Goal: Task Accomplishment & Management: Manage account settings

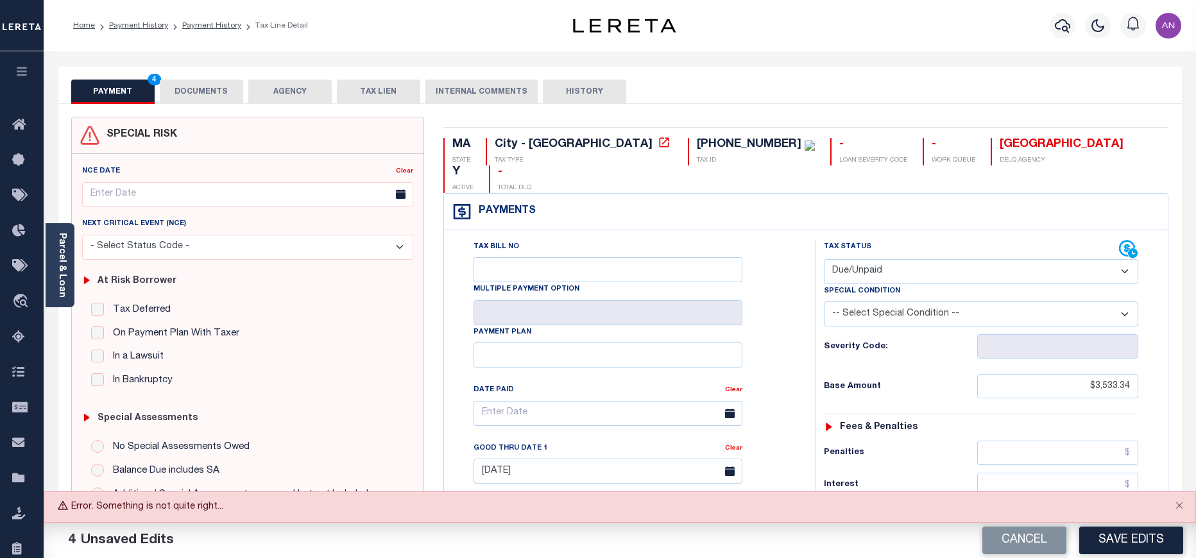
select select "DUE"
click at [189, 24] on link "Payment History" at bounding box center [211, 26] width 59 height 8
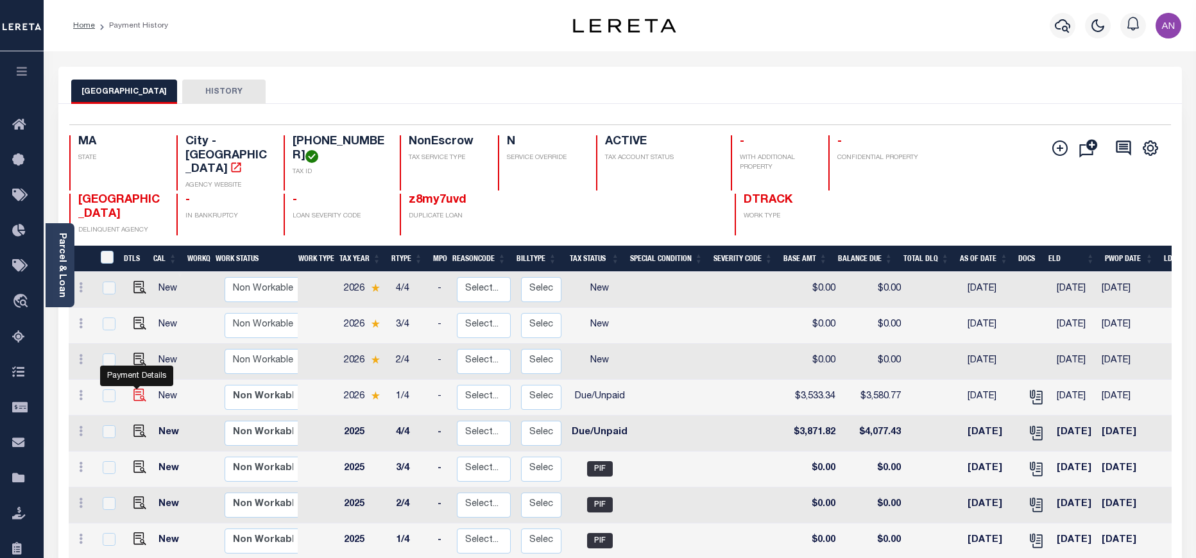
click at [134, 389] on img "" at bounding box center [140, 395] width 13 height 13
checkbox input "true"
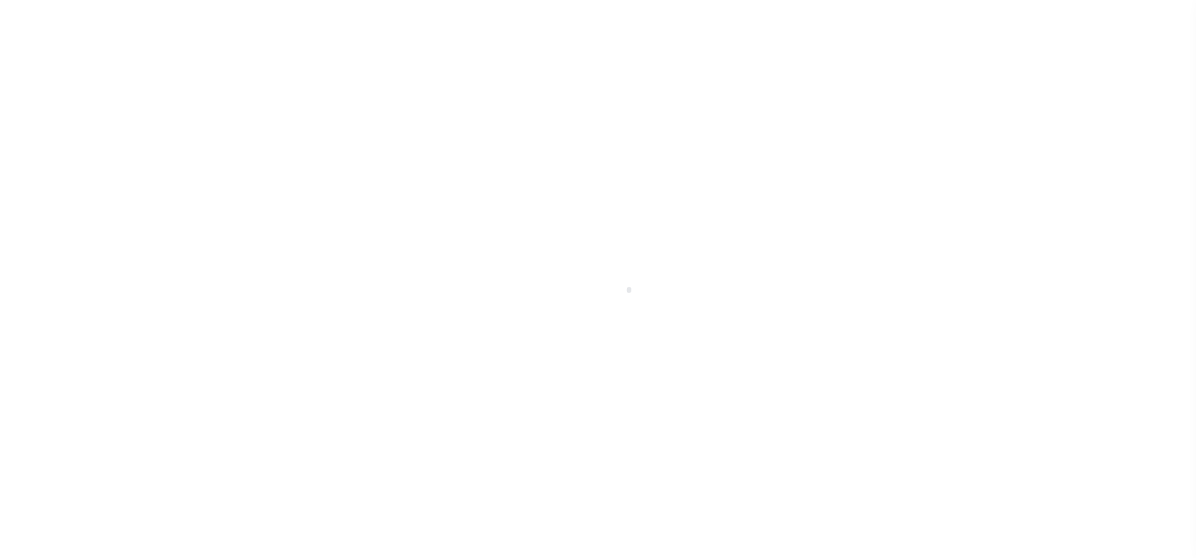
select select "DUE"
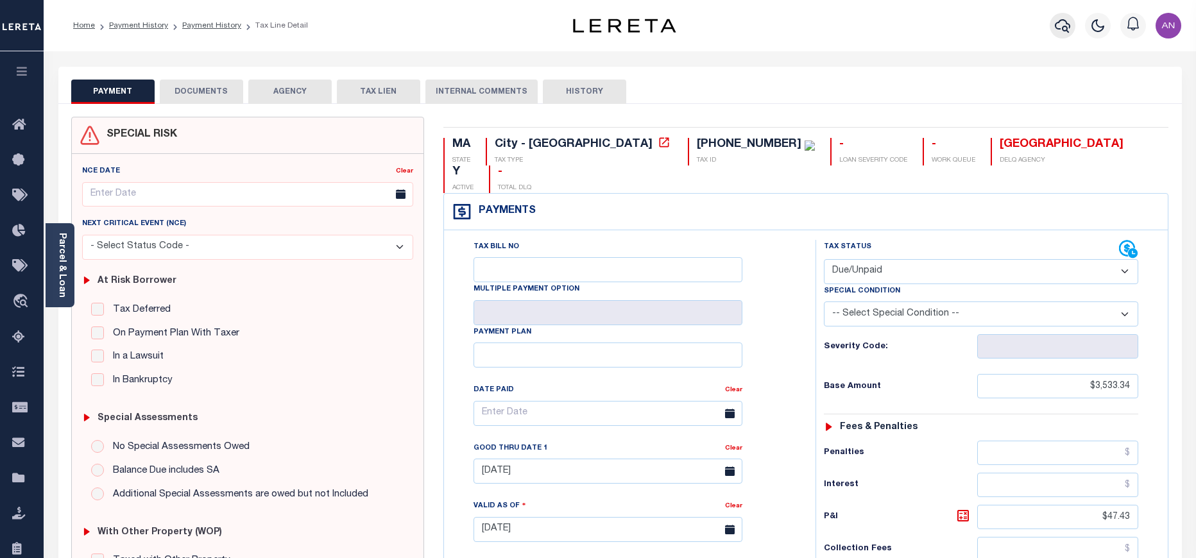
click at [1055, 27] on button "button" at bounding box center [1063, 26] width 26 height 26
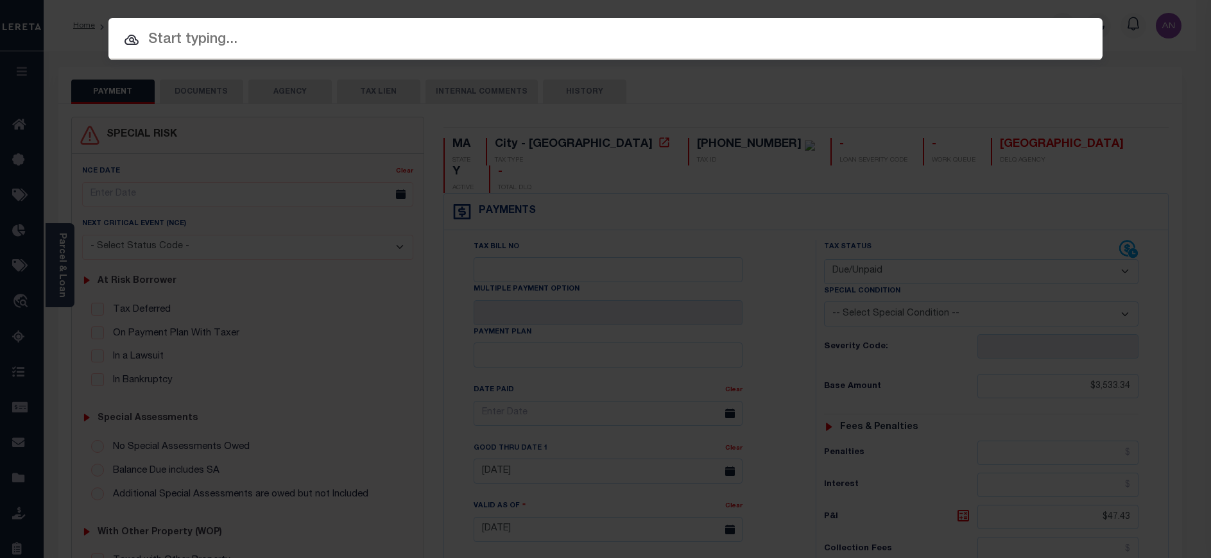
paste input "1680117390"
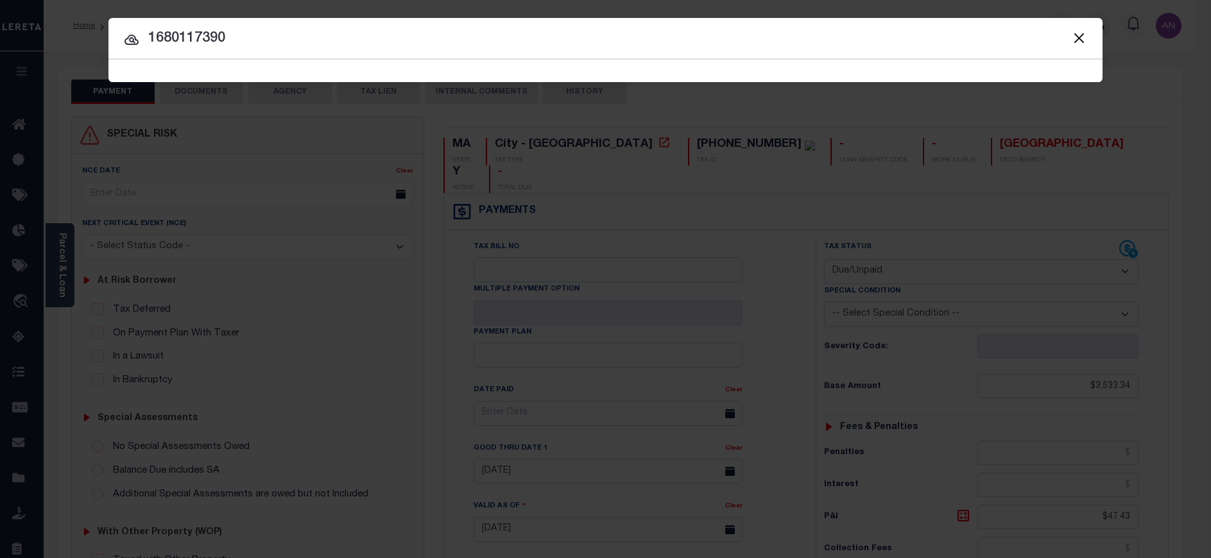
type input "1680117390"
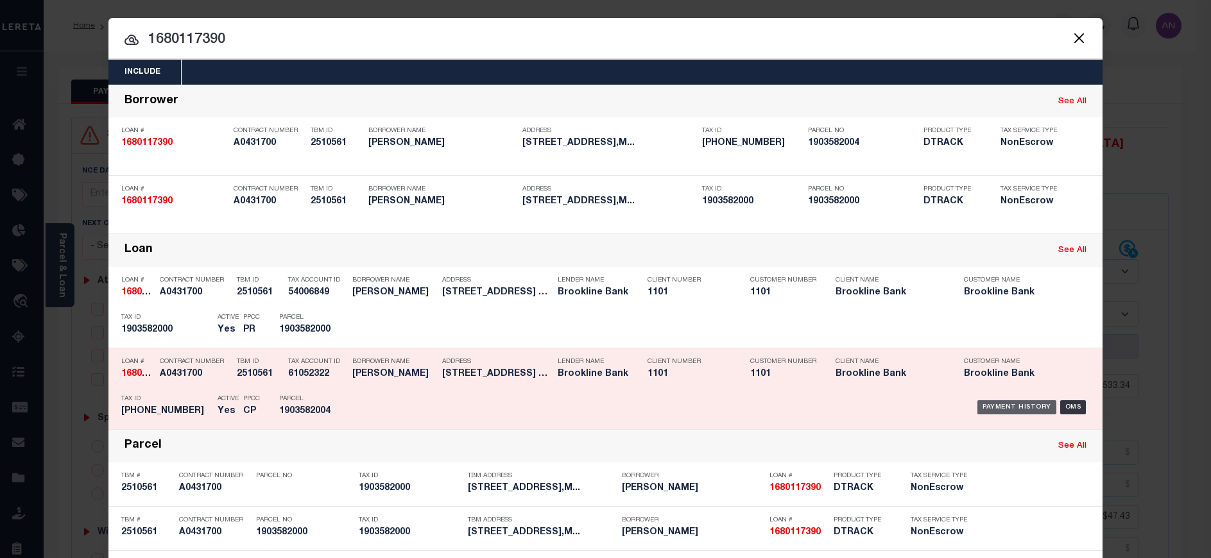
click at [1008, 408] on div "Payment History" at bounding box center [1017, 408] width 79 height 14
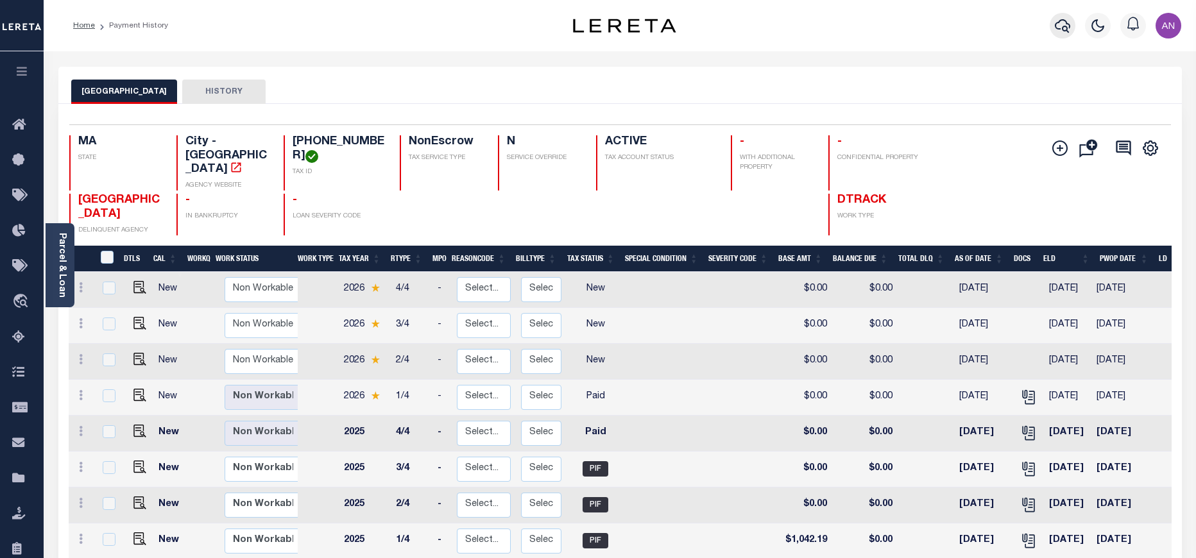
click at [1064, 21] on icon "button" at bounding box center [1062, 25] width 15 height 15
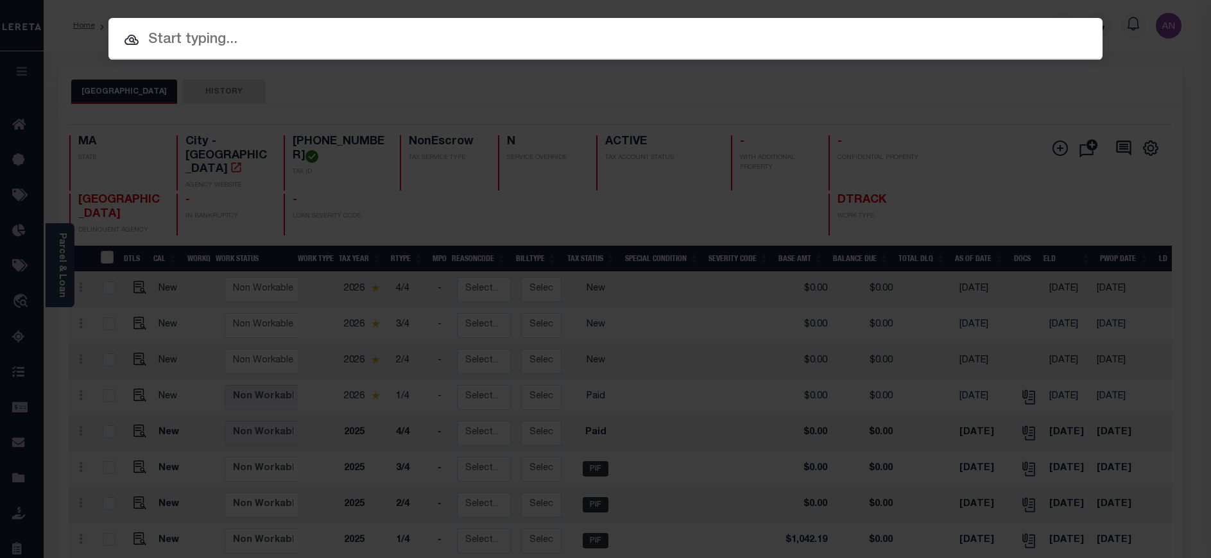
click at [279, 30] on input "text" at bounding box center [605, 40] width 994 height 22
paste input "1680112340"
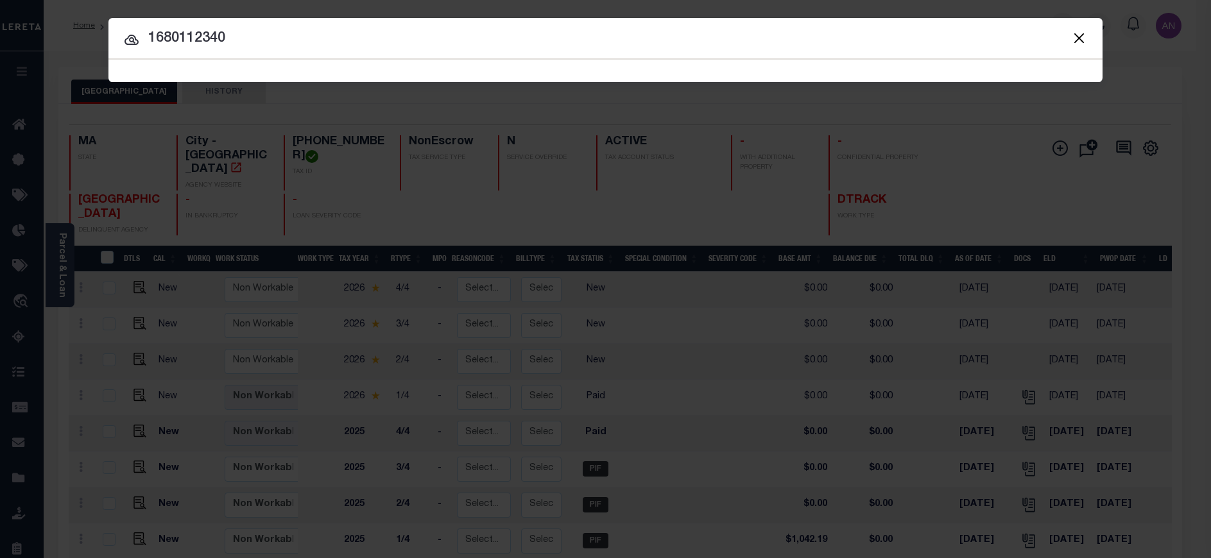
type input "1680112340"
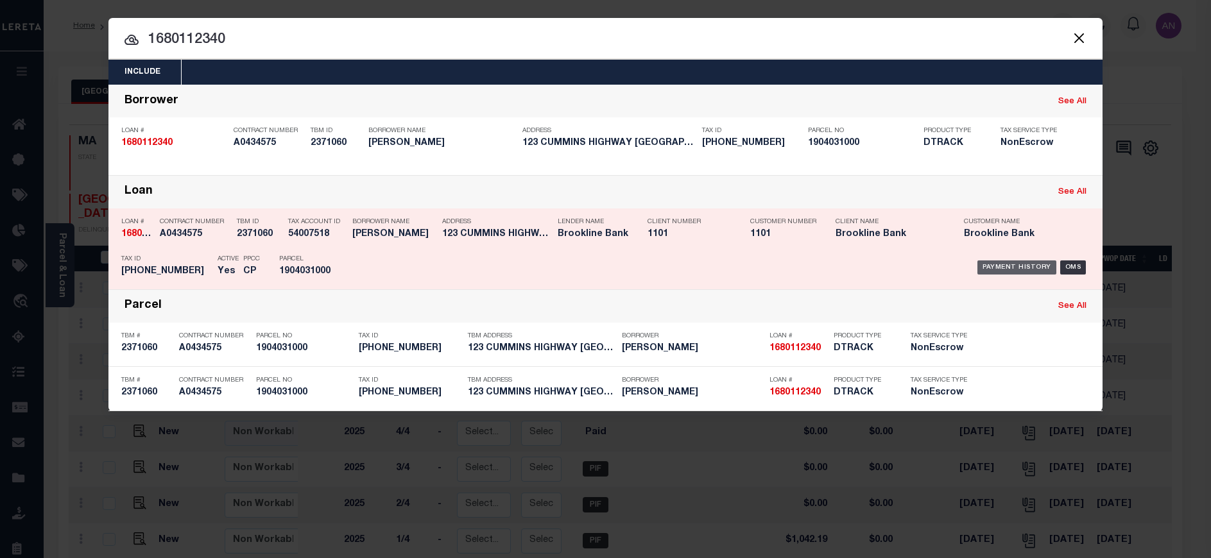
click at [1025, 269] on div "Payment History" at bounding box center [1017, 268] width 79 height 14
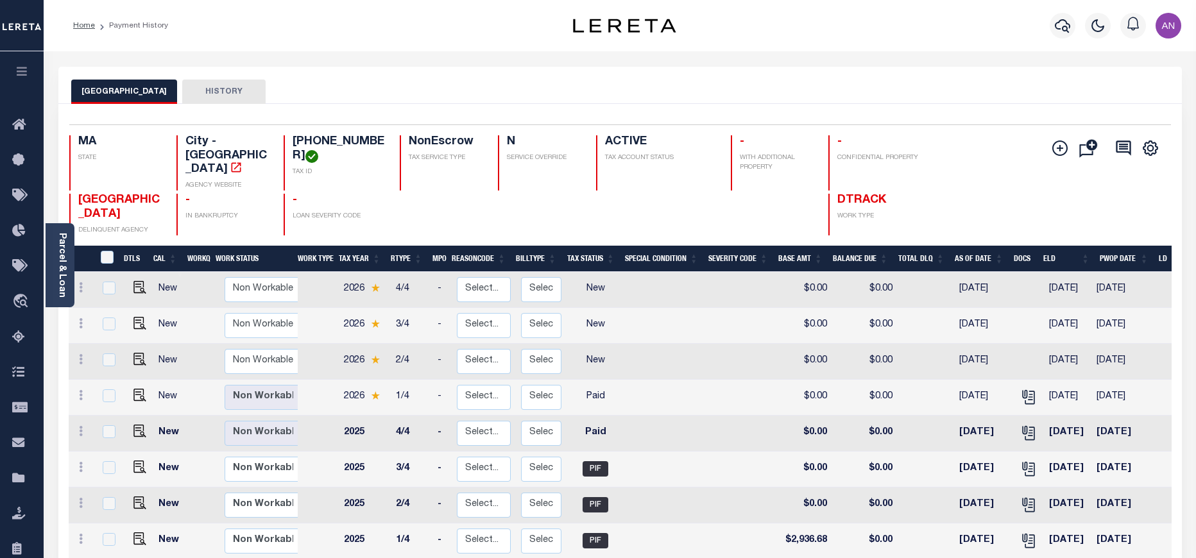
click at [840, 89] on div "BOSTON CITY HISTORY" at bounding box center [620, 92] width 1098 height 24
click at [1060, 25] on icon "button" at bounding box center [1062, 25] width 15 height 15
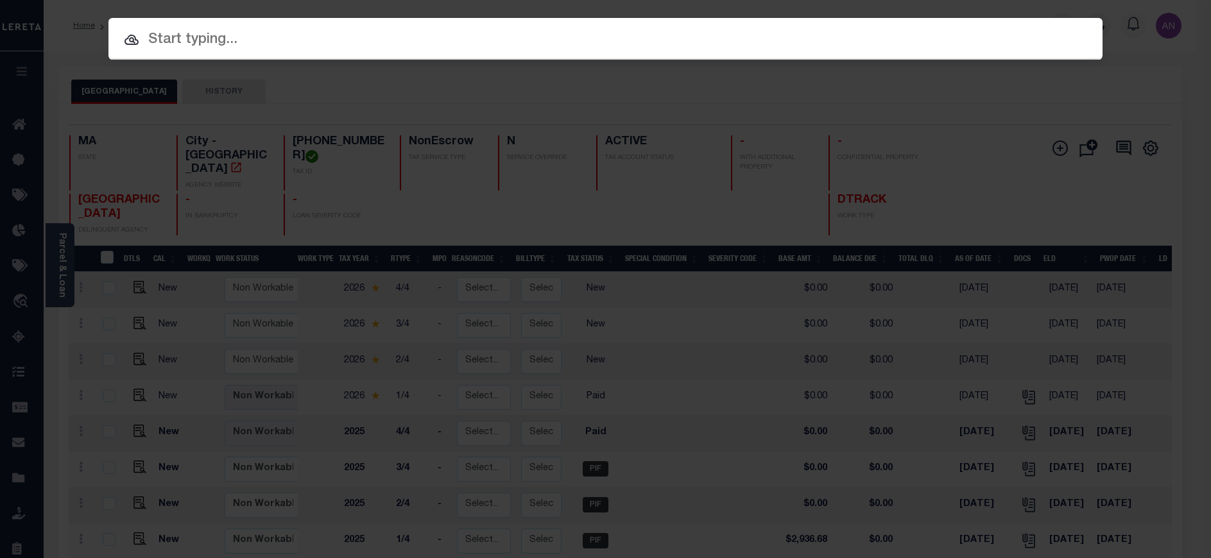
paste input "1680119820"
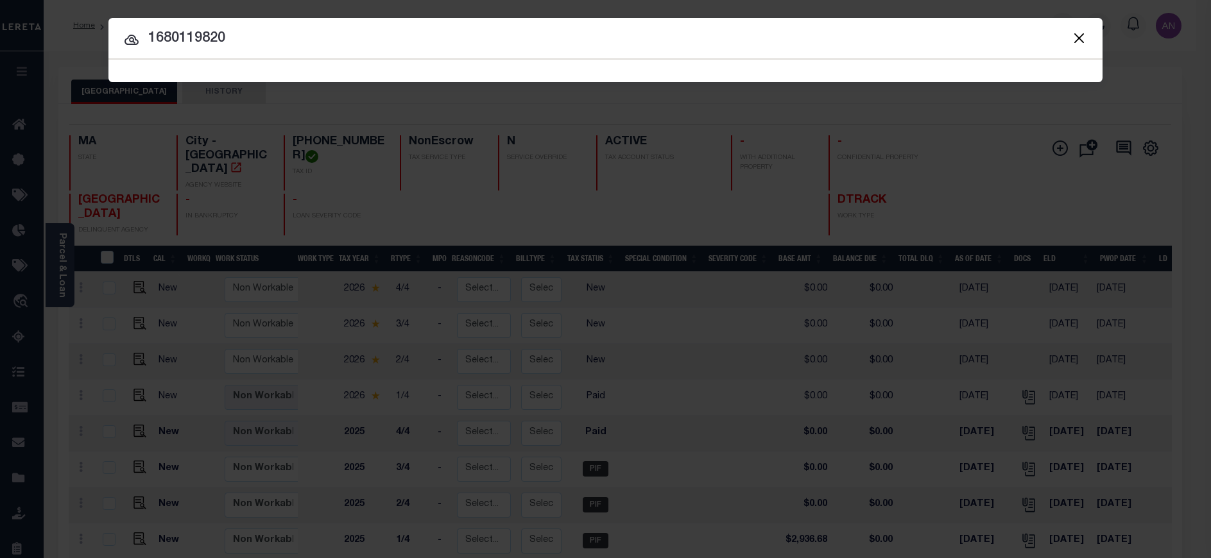
type input "1680119820"
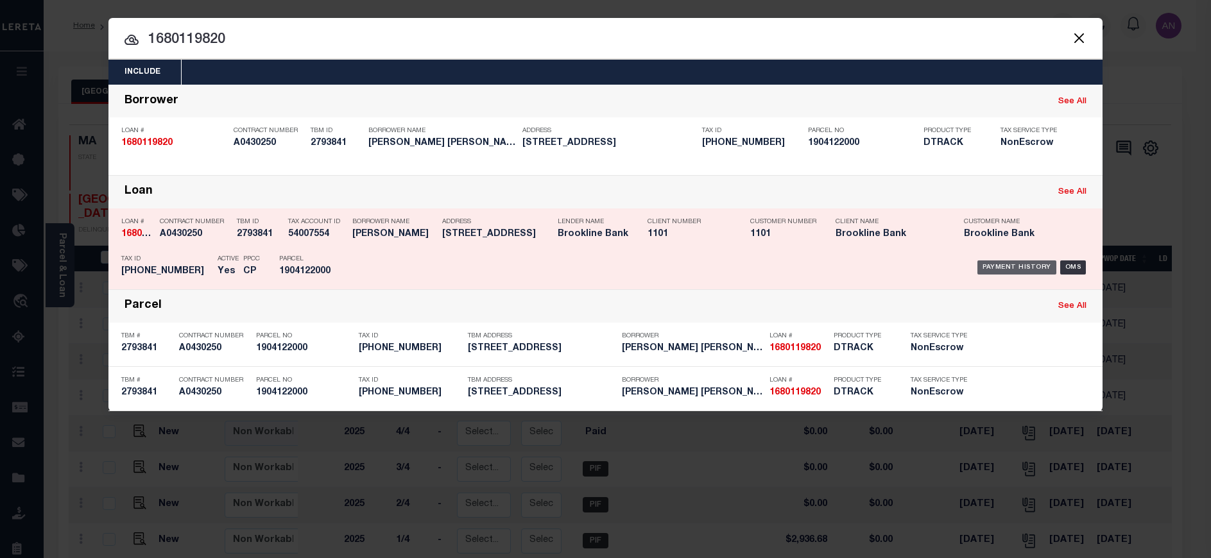
click at [1000, 270] on div "Payment History" at bounding box center [1017, 268] width 79 height 14
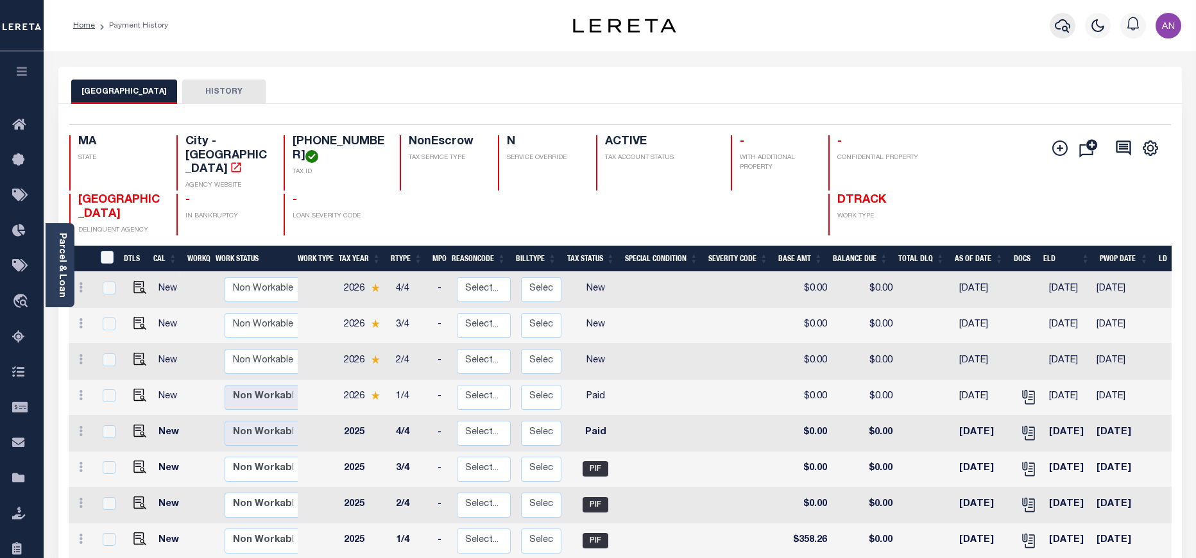
click at [1062, 30] on icon "button" at bounding box center [1062, 25] width 15 height 15
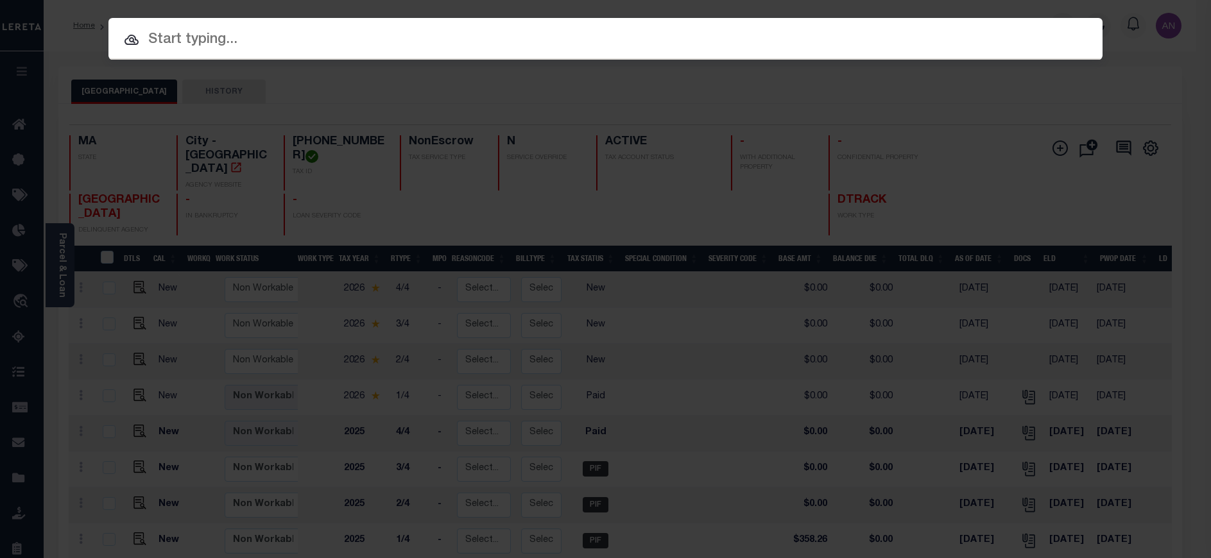
paste input "90001017"
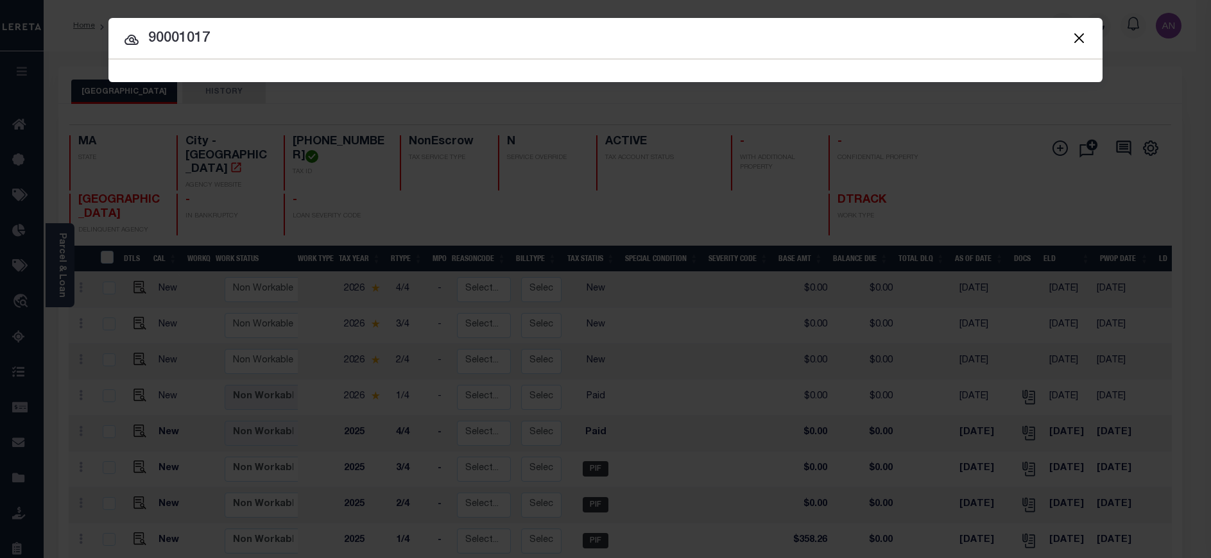
type input "90001017"
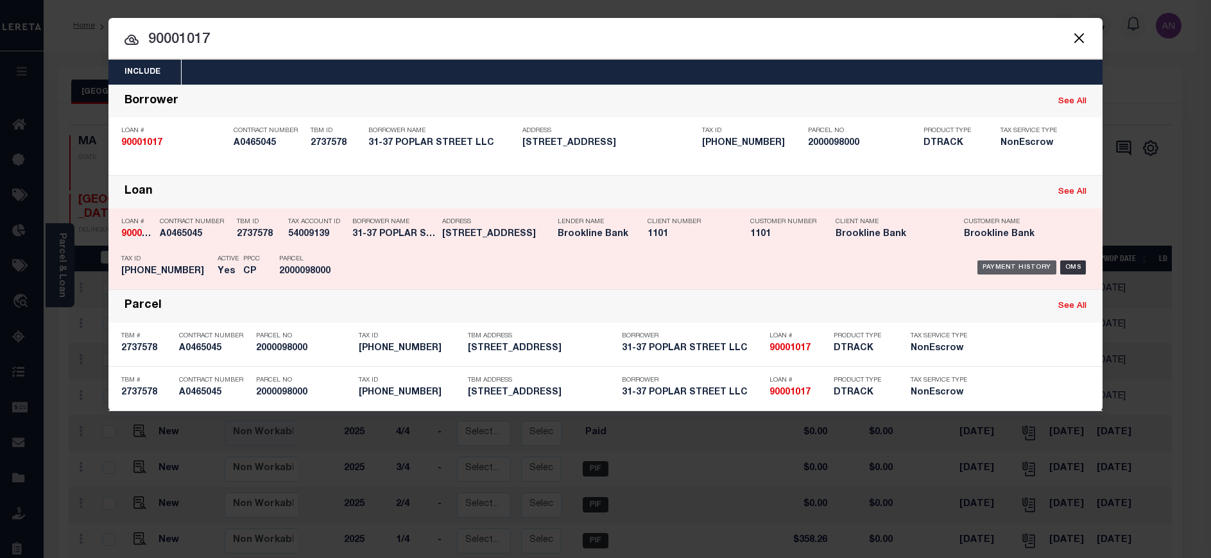
click at [999, 268] on div "Payment History" at bounding box center [1017, 268] width 79 height 14
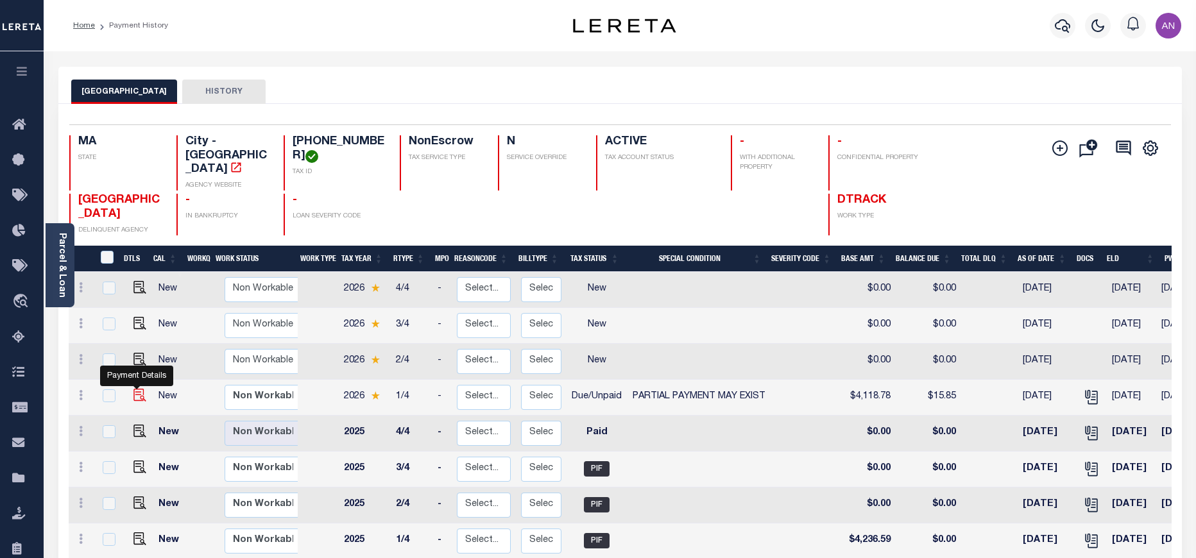
click at [137, 389] on img "" at bounding box center [140, 395] width 13 height 13
checkbox input "true"
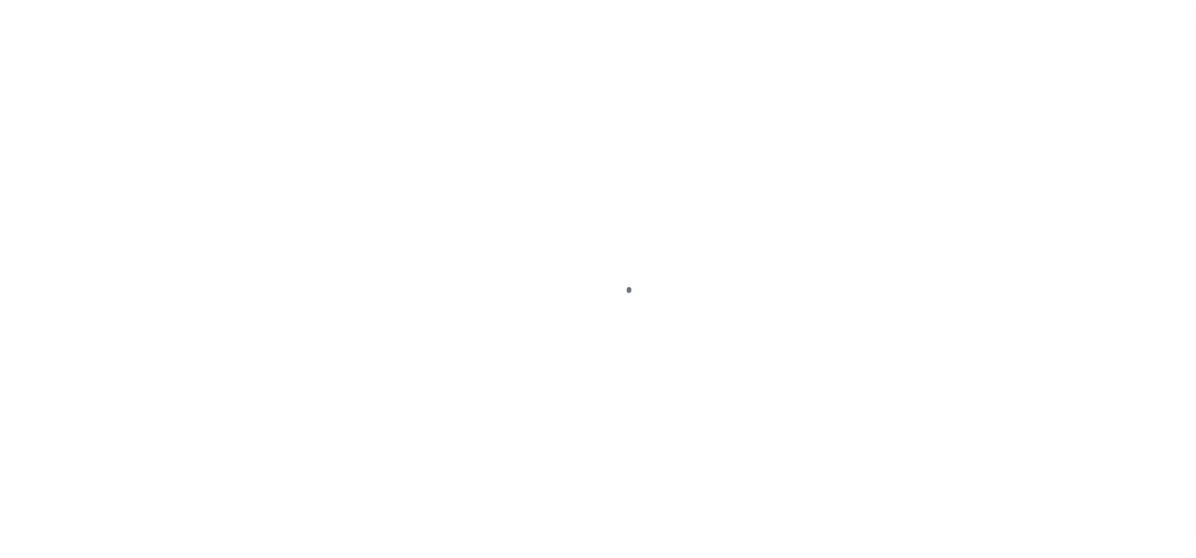
select select "DUE"
select select "15"
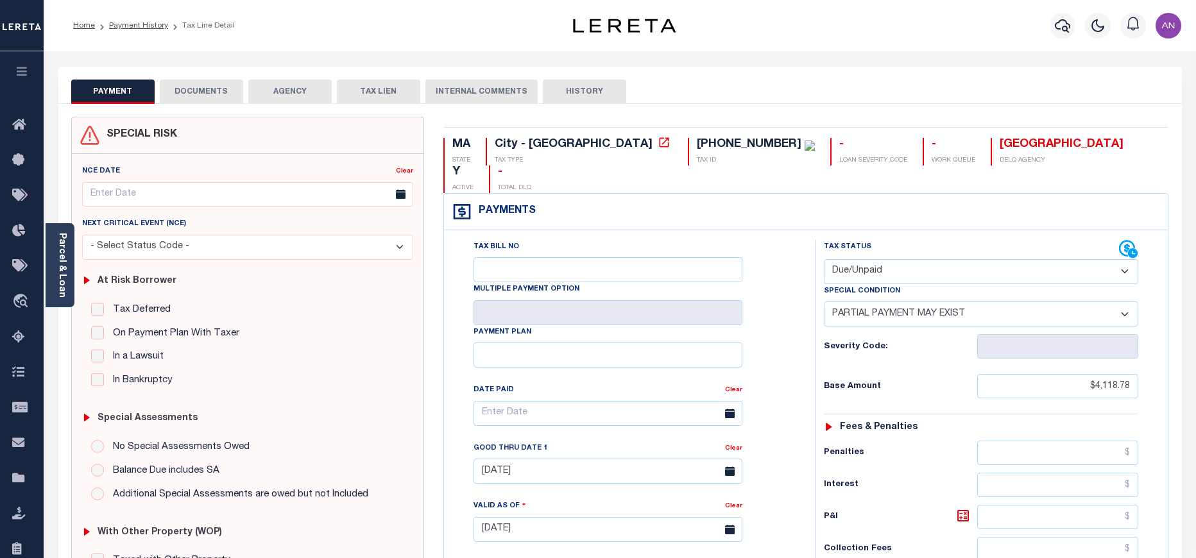
scroll to position [289, 0]
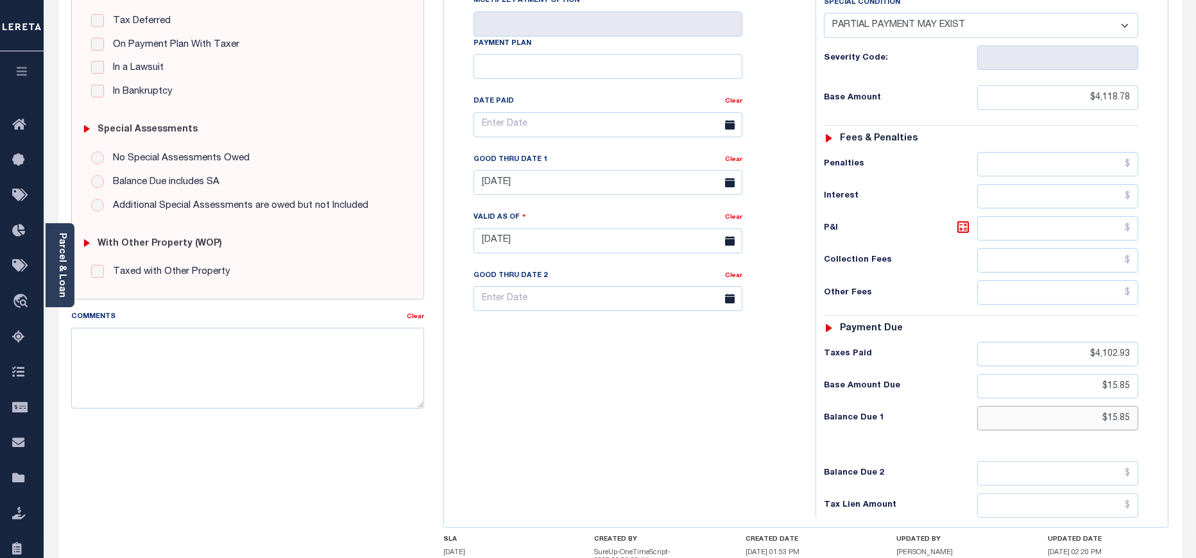
drag, startPoint x: 1108, startPoint y: 389, endPoint x: 1139, endPoint y: 389, distance: 31.5
click at [1139, 389] on div "Tax Status Status - Select Status Code -" at bounding box center [986, 234] width 340 height 567
paste input "92"
type input "$15.92"
type input "[DATE]"
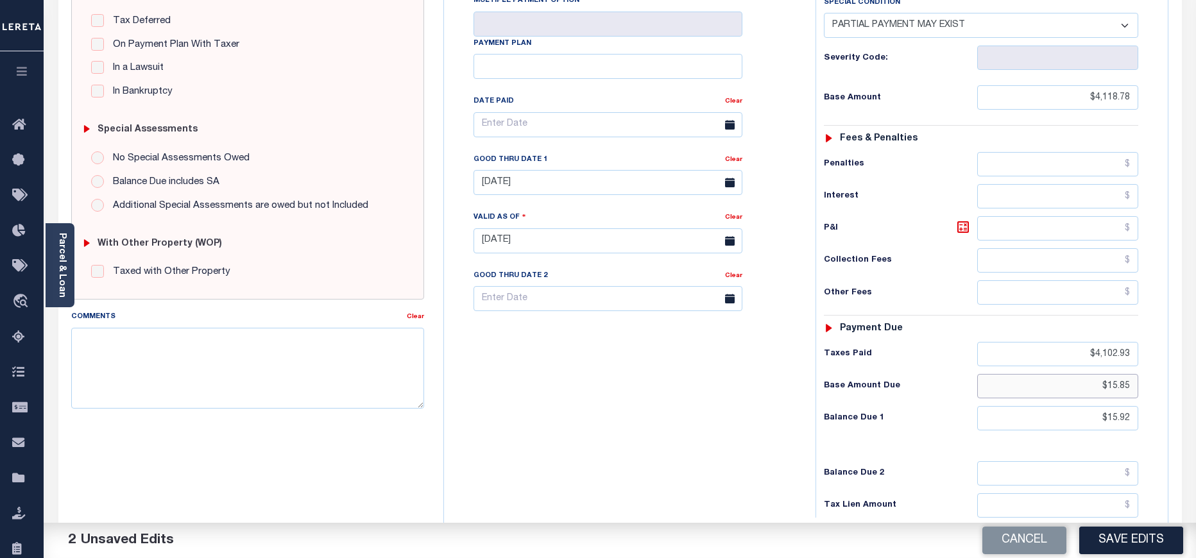
drag, startPoint x: 1108, startPoint y: 363, endPoint x: 1141, endPoint y: 359, distance: 33.7
click at [1141, 359] on div "Tax Status Status - Select Status Code -" at bounding box center [986, 234] width 340 height 567
click at [1142, 540] on button "Save Edits" at bounding box center [1132, 541] width 104 height 28
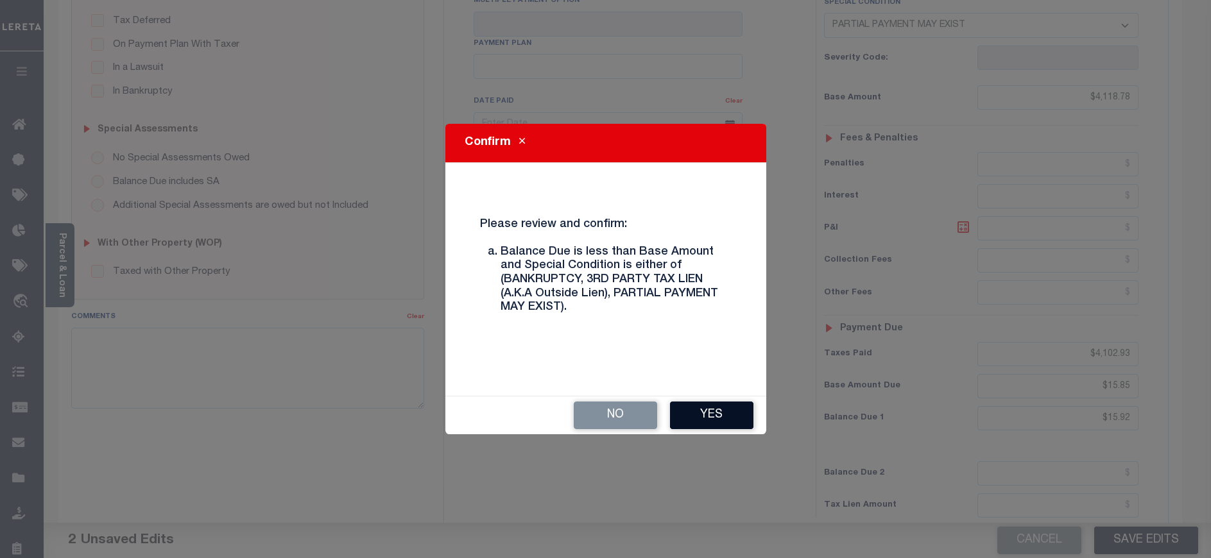
click at [750, 415] on button "Yes" at bounding box center [711, 416] width 83 height 28
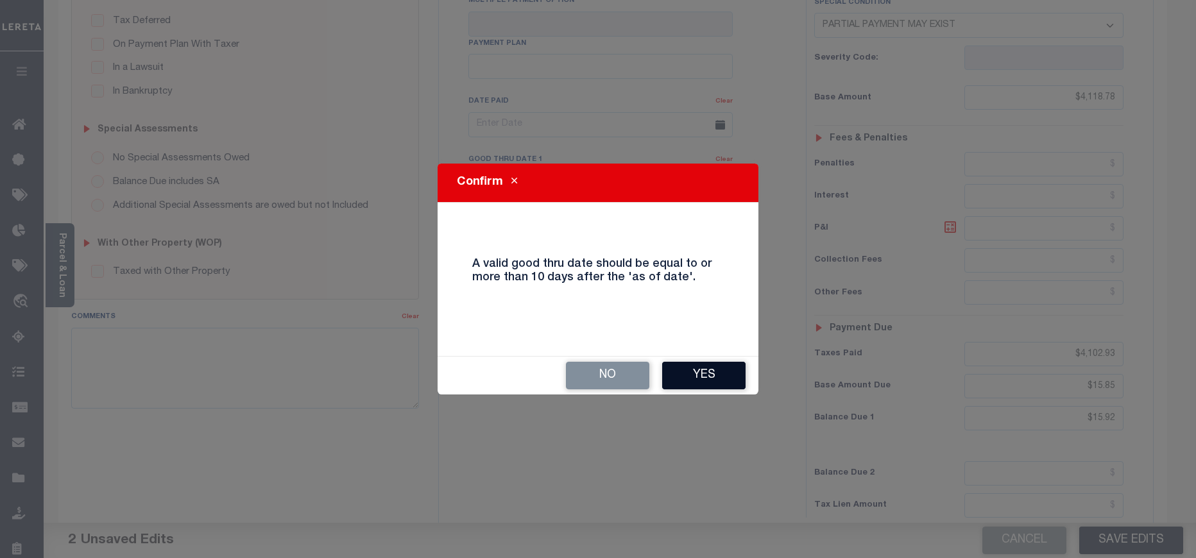
click at [715, 380] on button "Yes" at bounding box center [703, 376] width 83 height 28
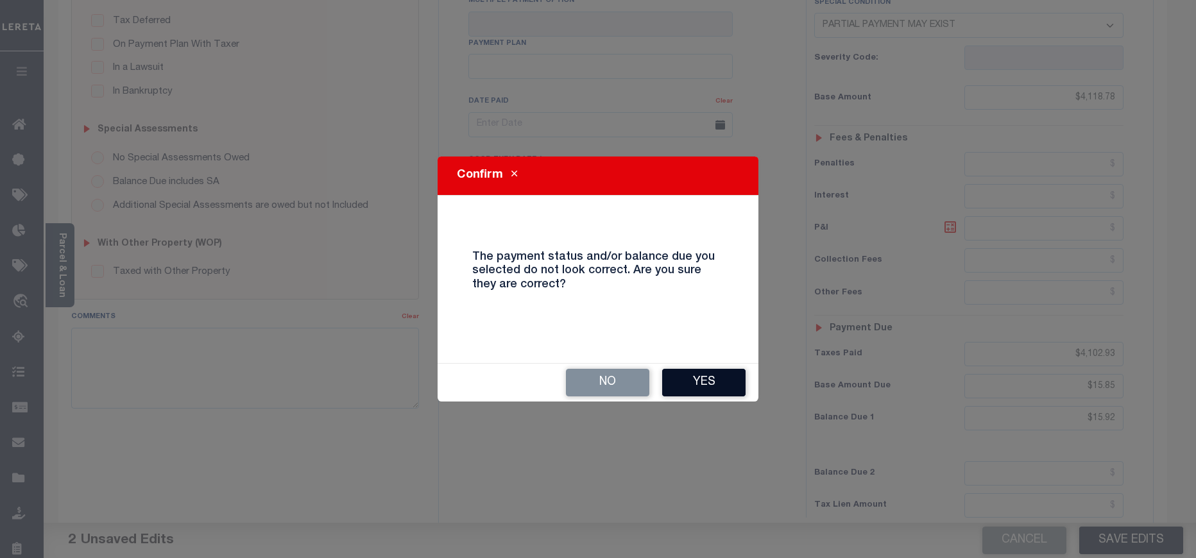
click at [690, 375] on button "Yes" at bounding box center [703, 383] width 83 height 28
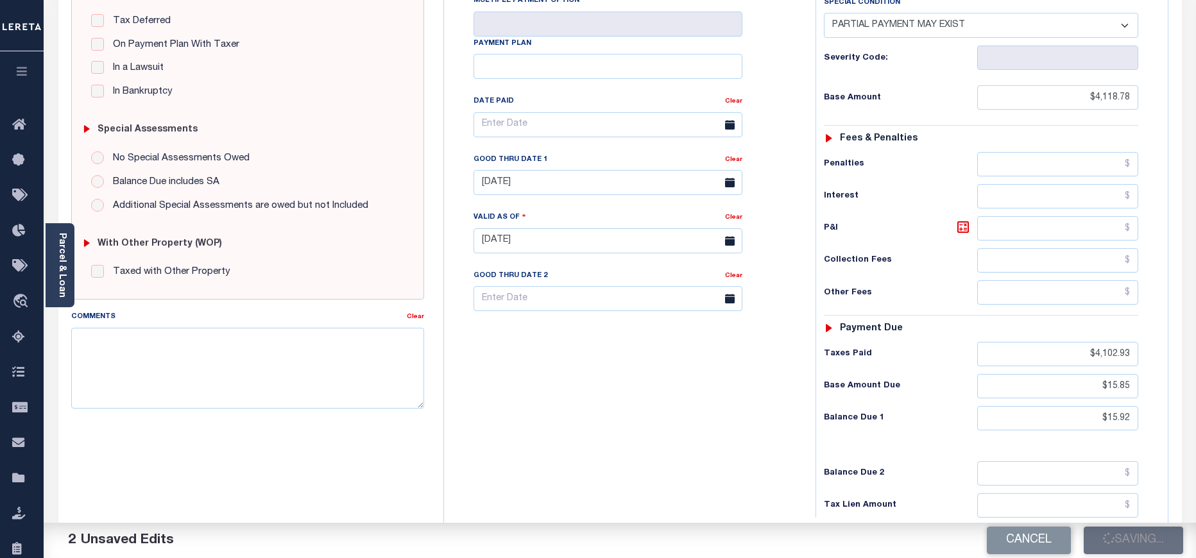
checkbox input "false"
type input "$4,118.78"
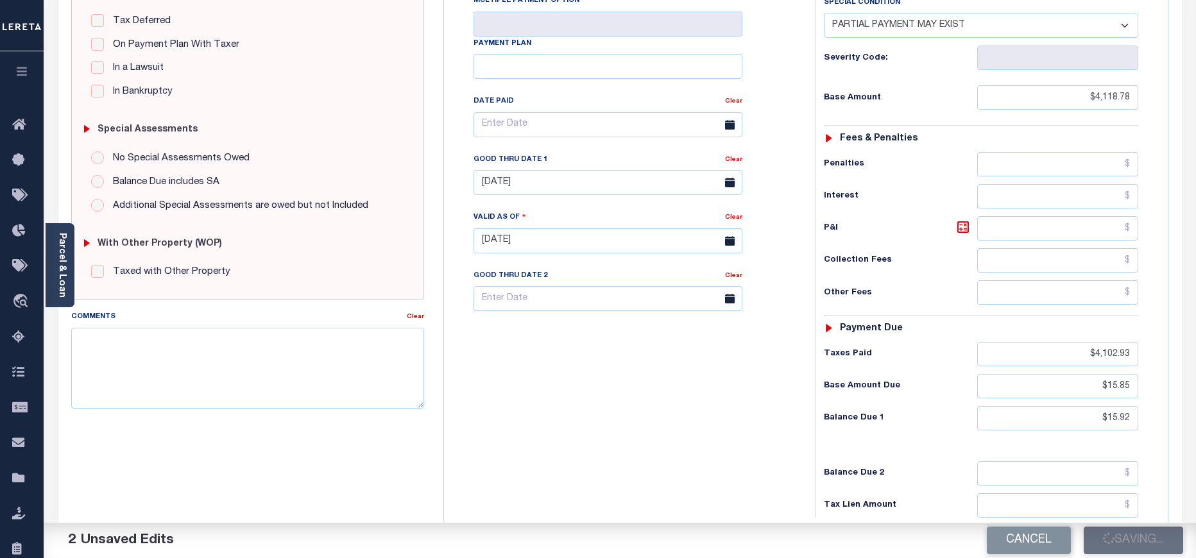
type input "$4,102.93"
type input "$15.85"
type input "$15.92"
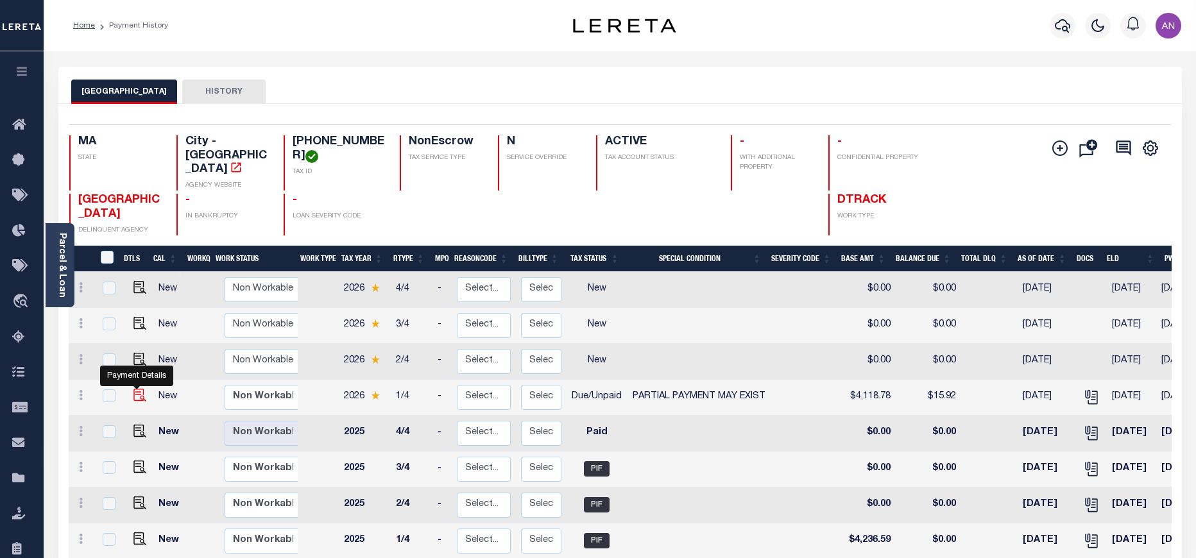
click at [136, 389] on img "" at bounding box center [140, 395] width 13 height 13
checkbox input "true"
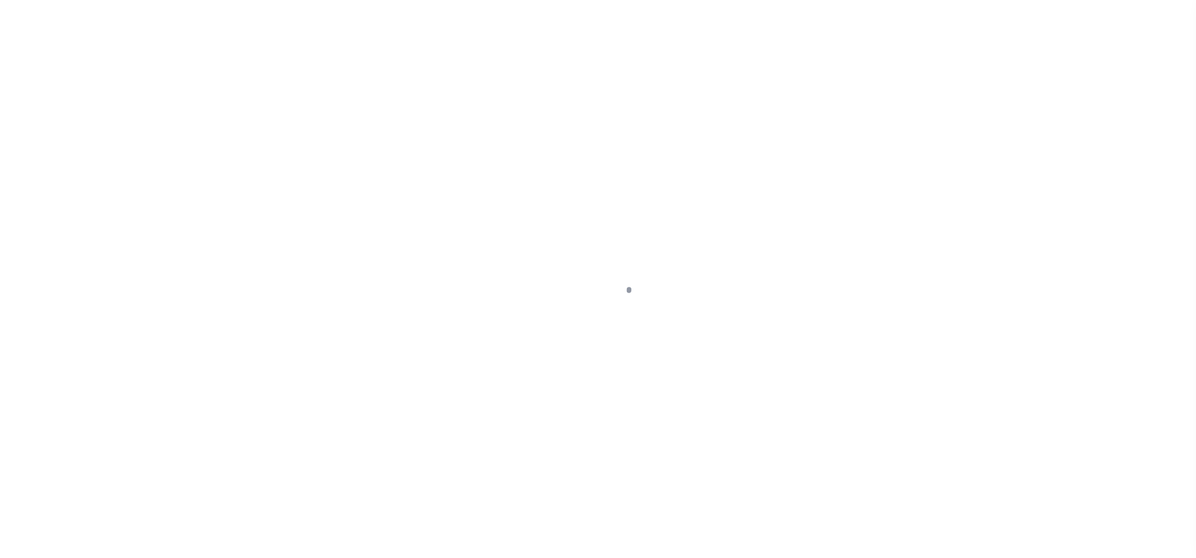
select select "DUE"
select select "15"
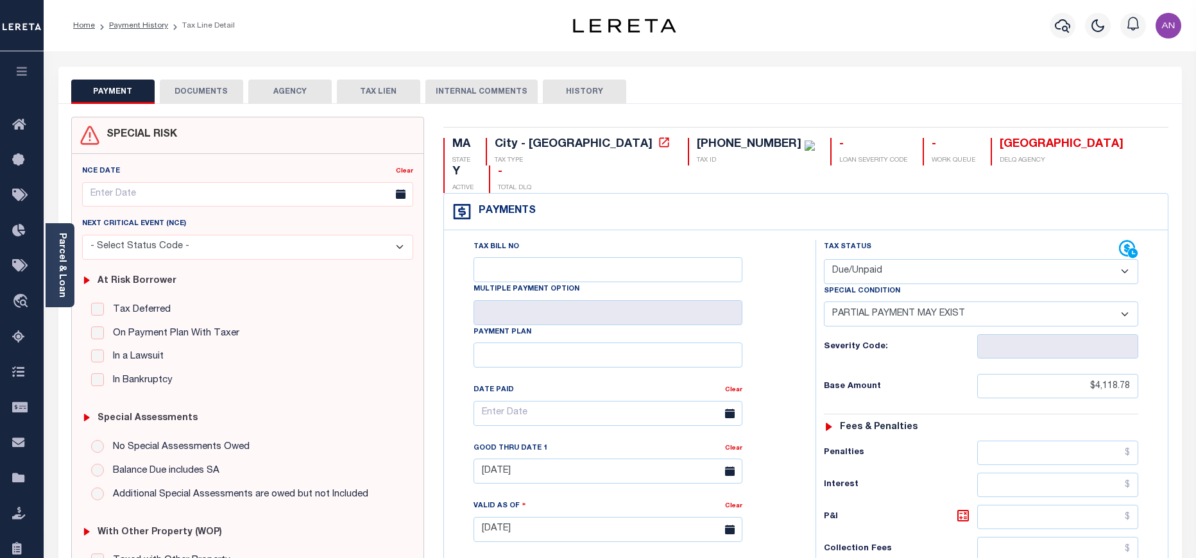
click at [205, 96] on button "DOCUMENTS" at bounding box center [201, 92] width 83 height 24
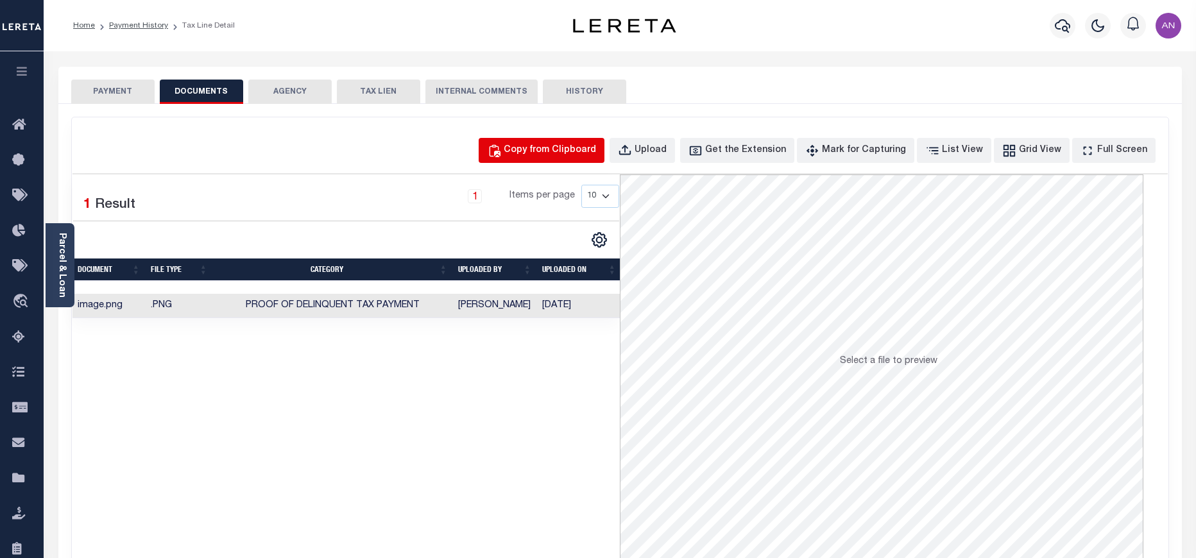
click at [561, 153] on div "Copy from Clipboard" at bounding box center [550, 151] width 92 height 14
select select "POP"
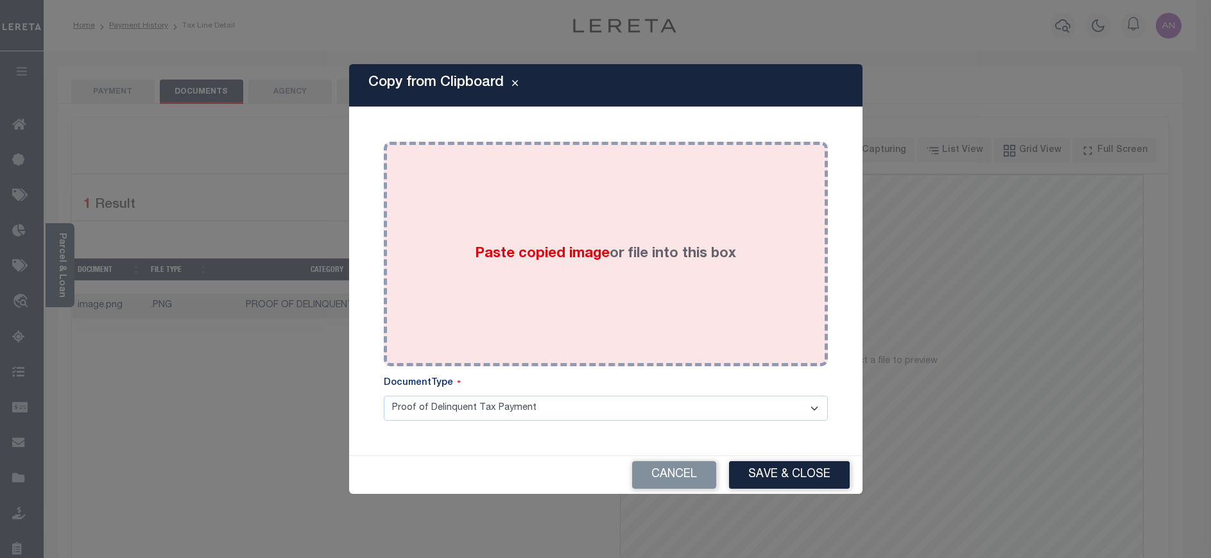
click at [501, 199] on div "Paste copied image or file into this box" at bounding box center [605, 253] width 425 height 205
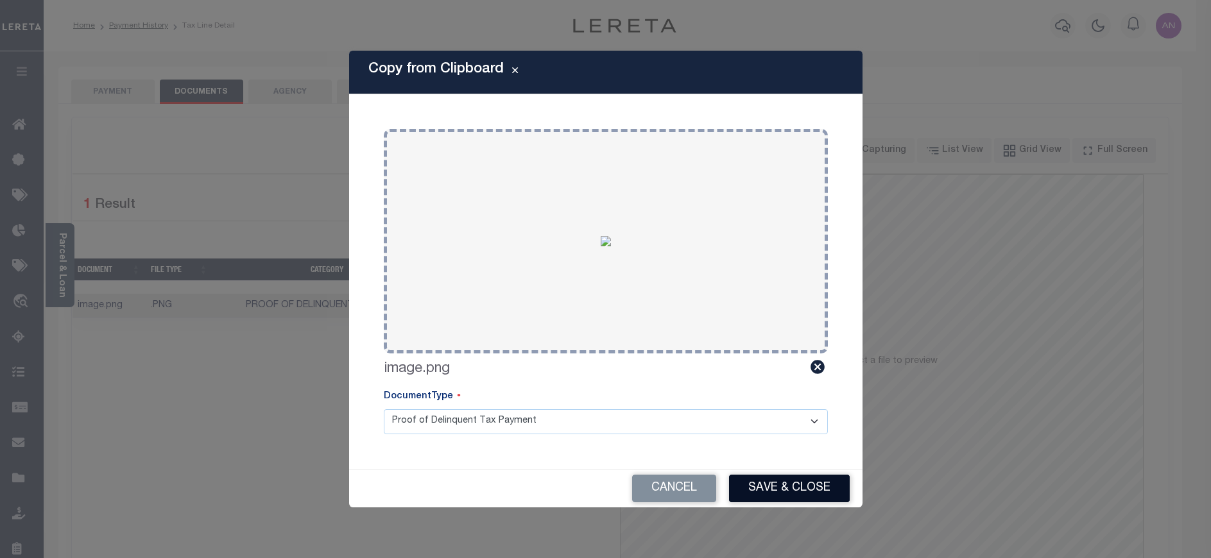
click at [764, 490] on button "Save & Close" at bounding box center [789, 489] width 121 height 28
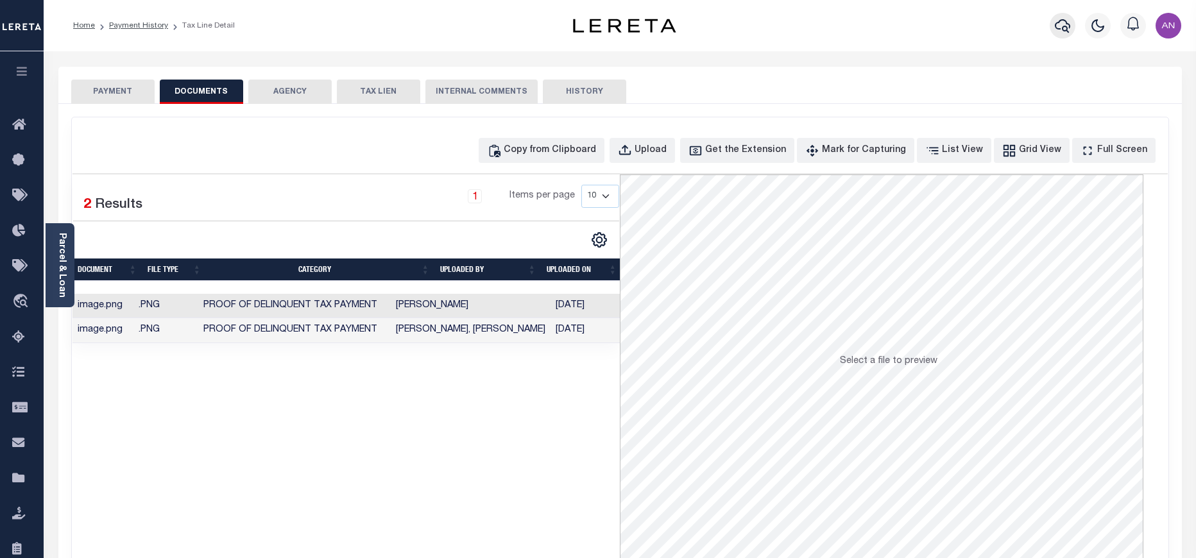
click at [1063, 26] on icon "button" at bounding box center [1062, 25] width 15 height 15
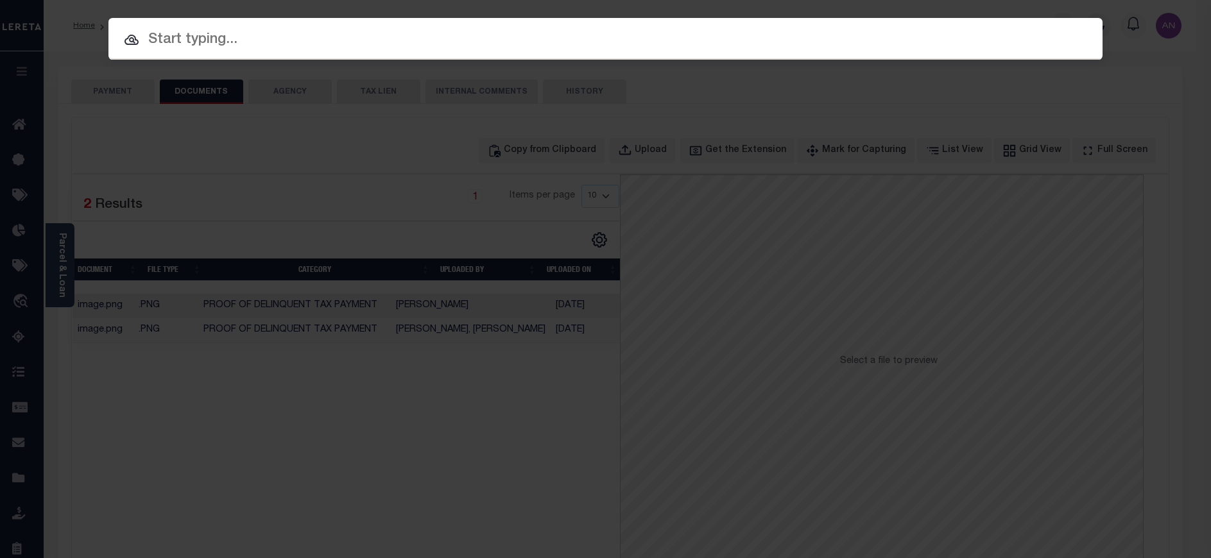
paste input "3680100610"
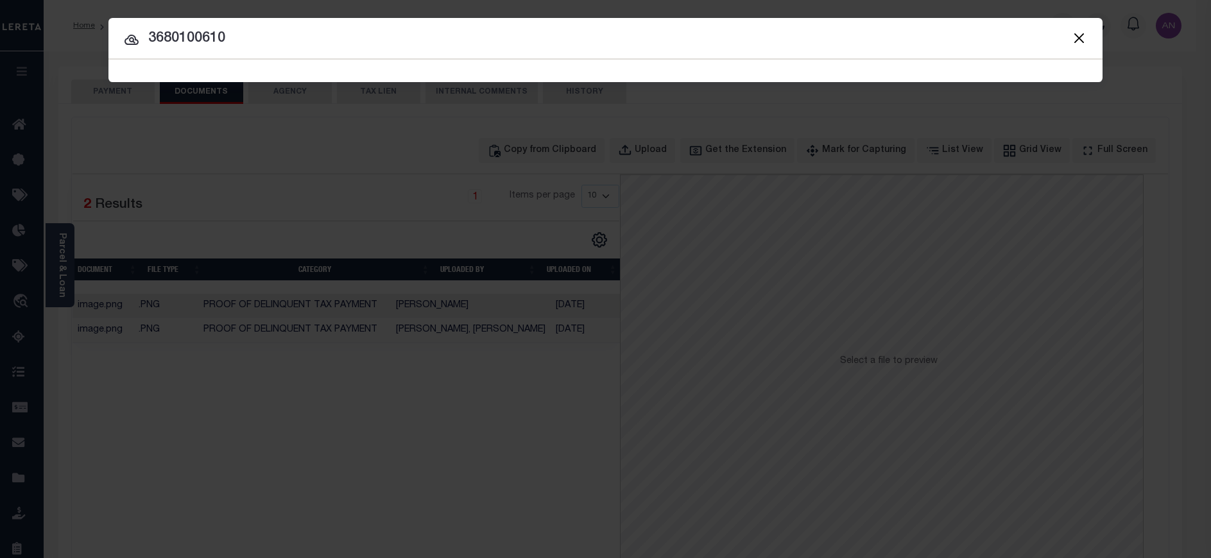
type input "3680100610"
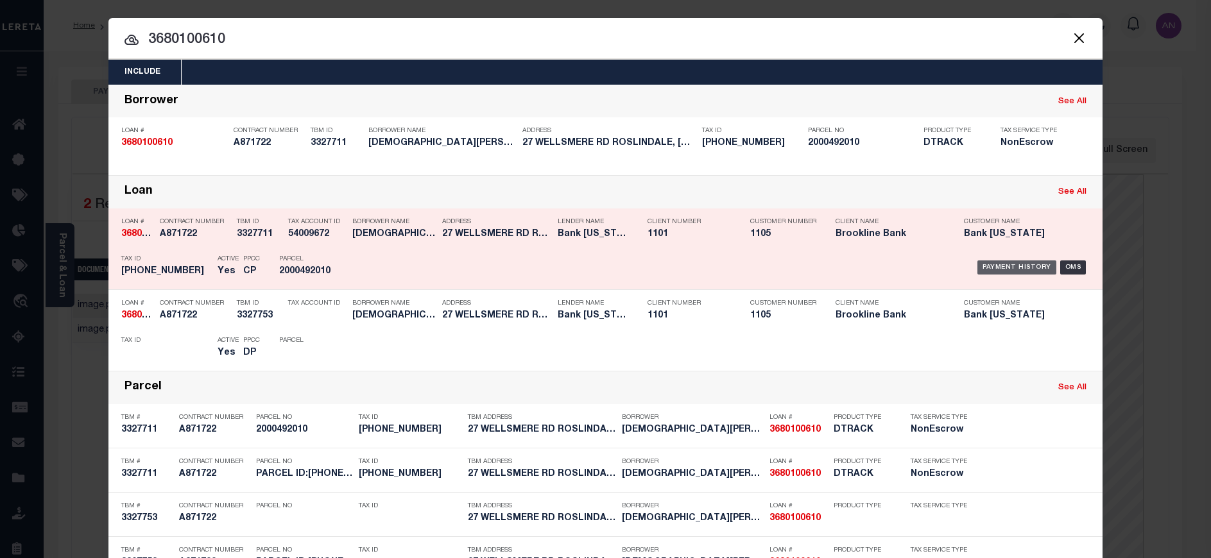
click at [1017, 263] on div "Payment History" at bounding box center [1017, 268] width 79 height 14
